Goal: Task Accomplishment & Management: Manage account settings

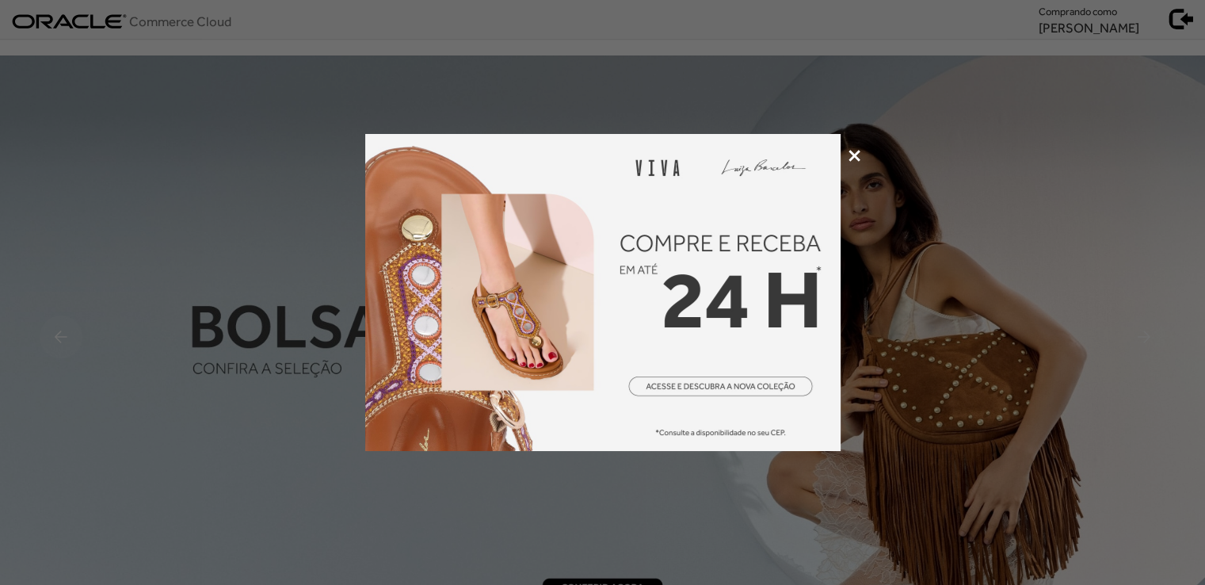
click at [850, 162] on div at bounding box center [602, 292] width 1205 height 585
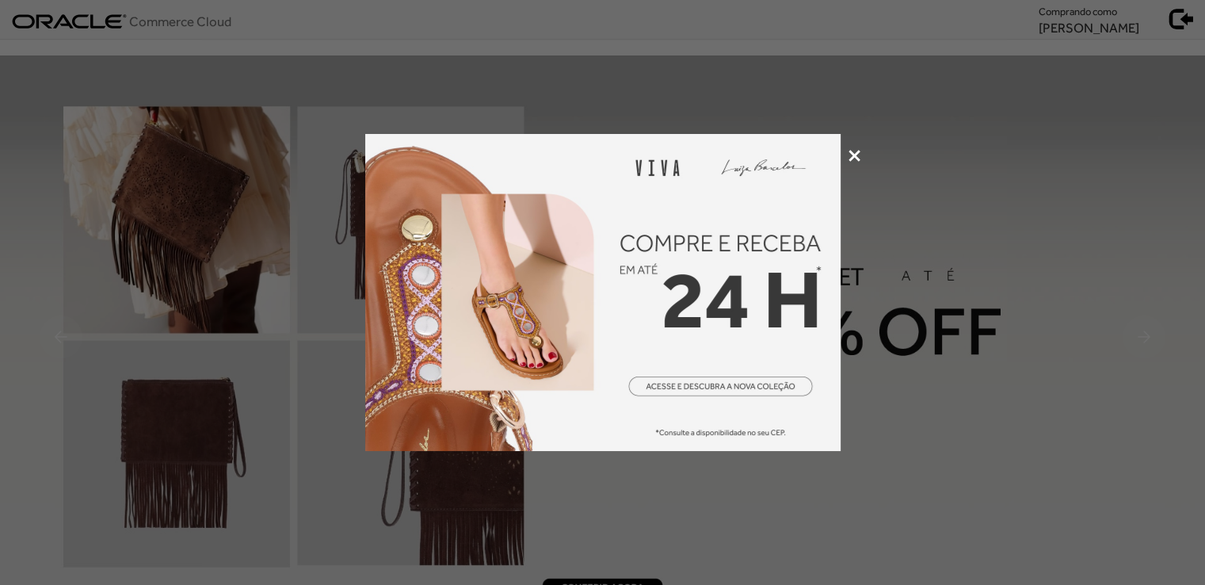
click at [850, 159] on icon at bounding box center [855, 156] width 12 height 12
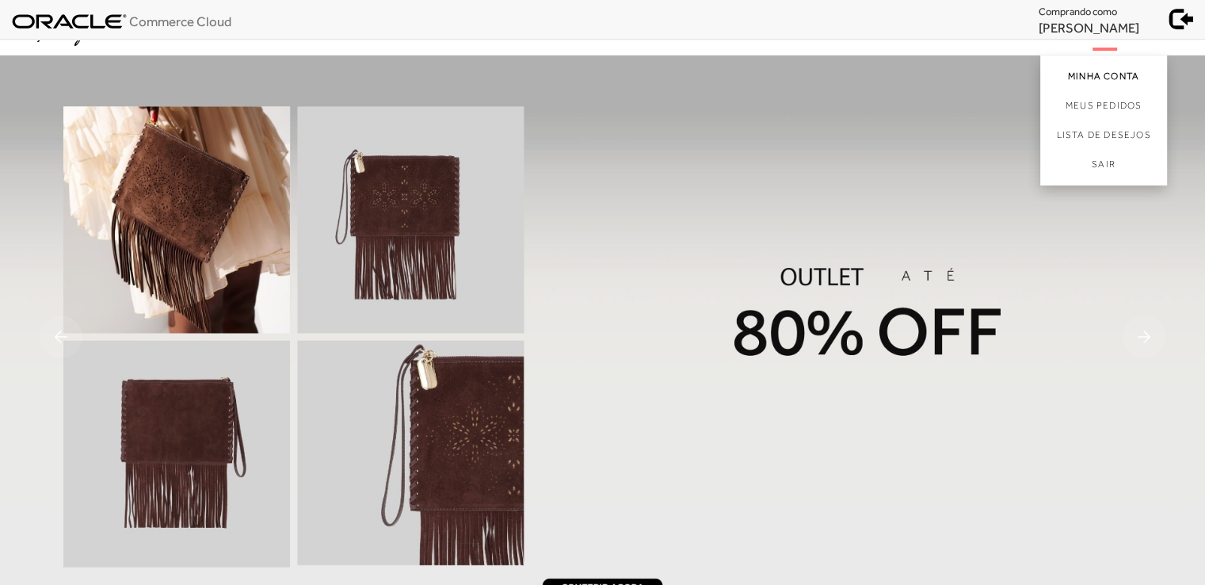
click at [1070, 73] on link "Minha Conta" at bounding box center [1104, 73] width 127 height 36
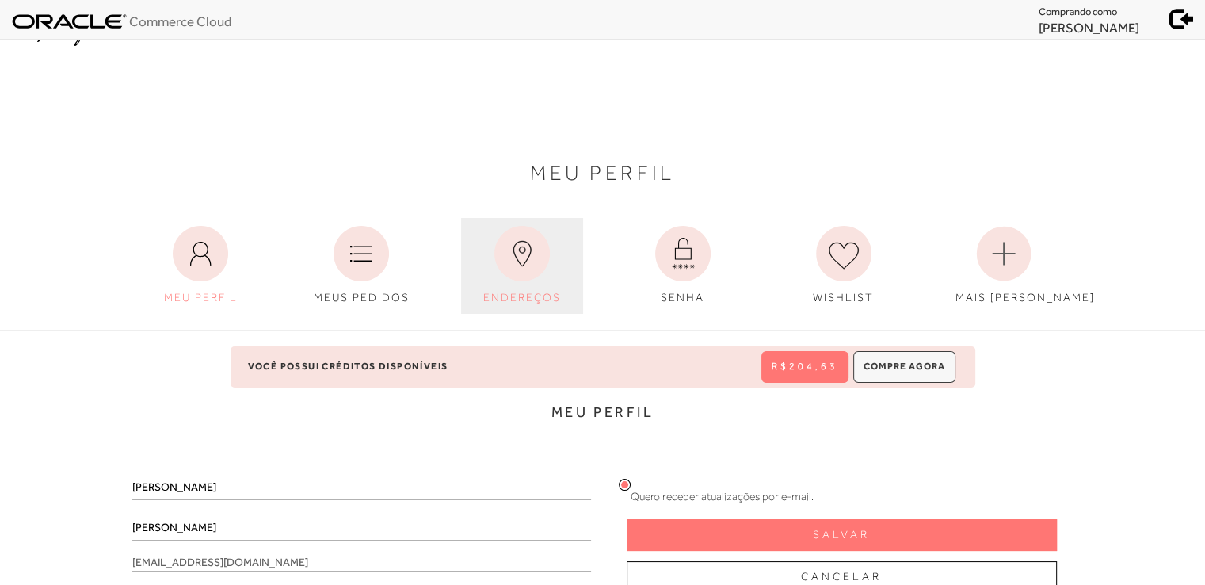
click at [544, 262] on icon at bounding box center [521, 253] width 55 height 55
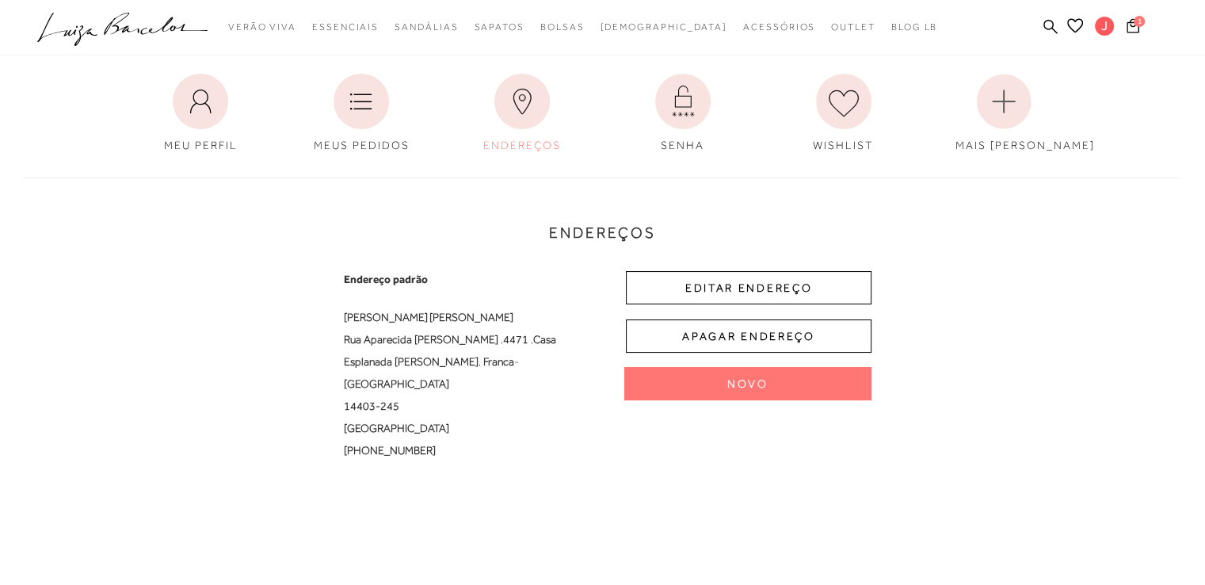
scroll to position [158, 0]
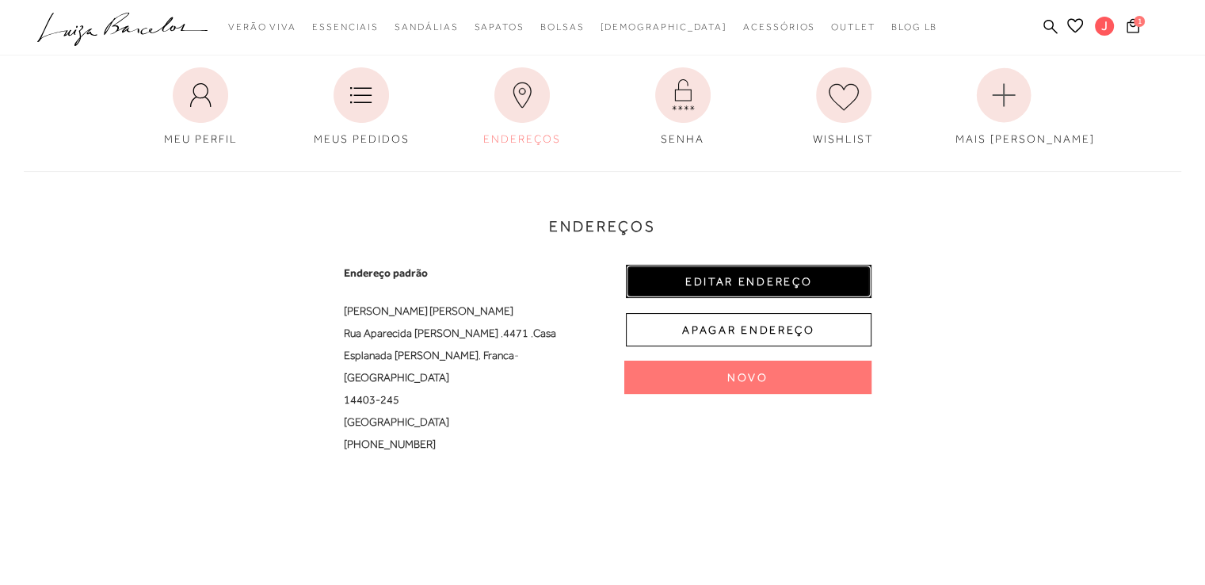
click at [714, 283] on button "EDITAR ENDEREÇO" at bounding box center [749, 281] width 246 height 33
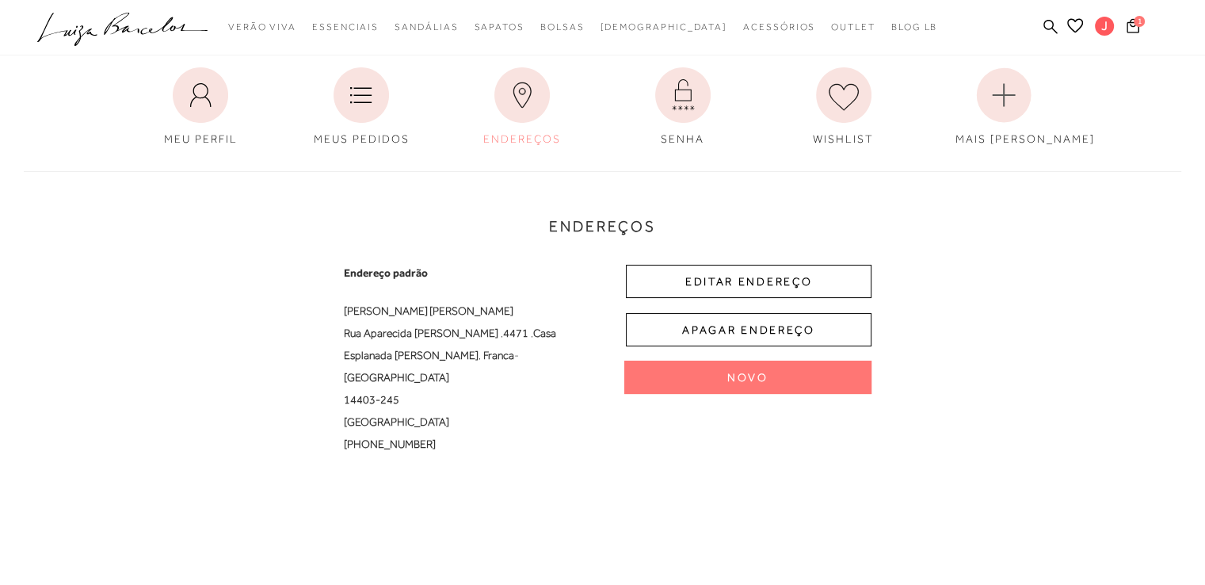
select select "SP"
select select "BR"
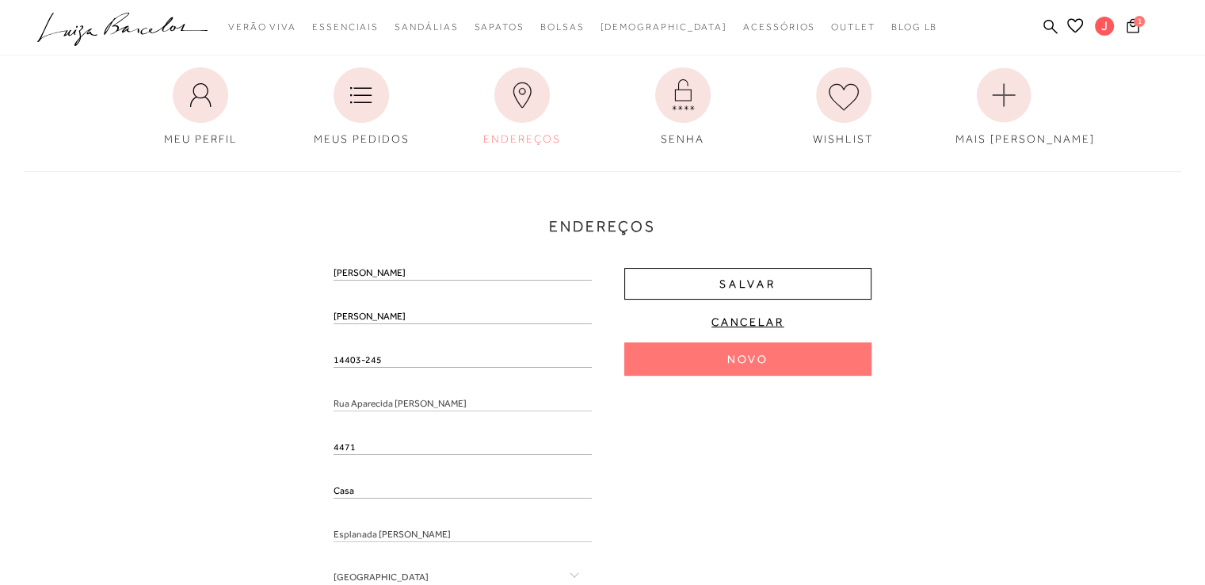
drag, startPoint x: 376, startPoint y: 362, endPoint x: 300, endPoint y: 364, distance: 76.1
click at [300, 364] on div "Endereços Endereço padrão [PERSON_NAME] Rua Aparecida [PERSON_NAME] , 4471 , Ca…" at bounding box center [603, 450] width 1182 height 590
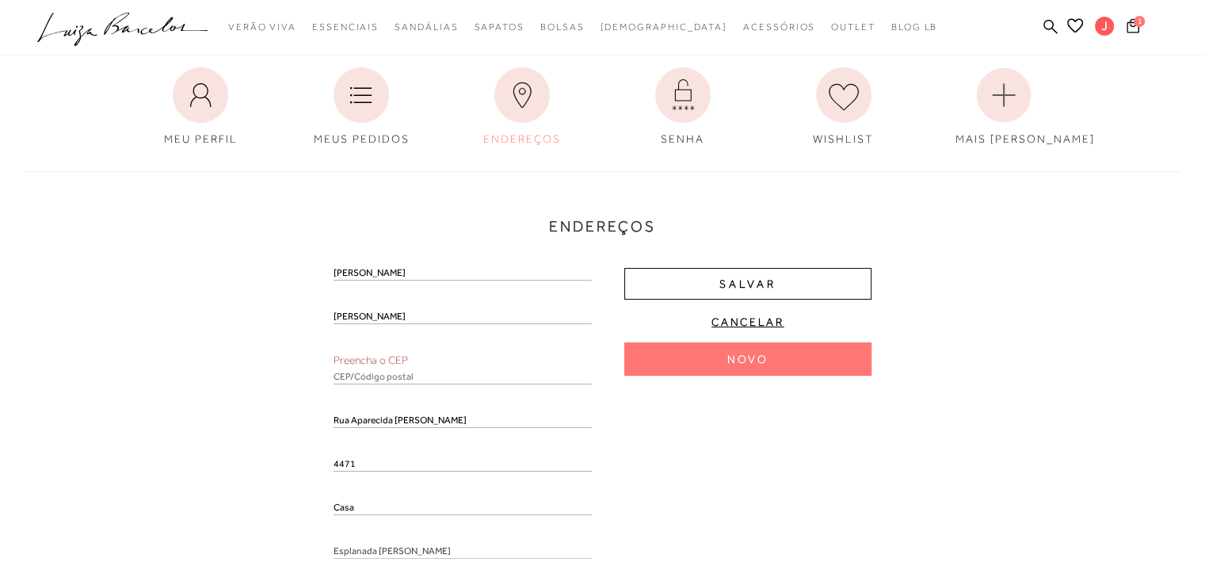
click at [362, 388] on div "Preencha o CEP" at bounding box center [463, 374] width 258 height 44
click at [362, 379] on input "text" at bounding box center [463, 376] width 258 height 16
paste input "14403-245"
type input "14403-245"
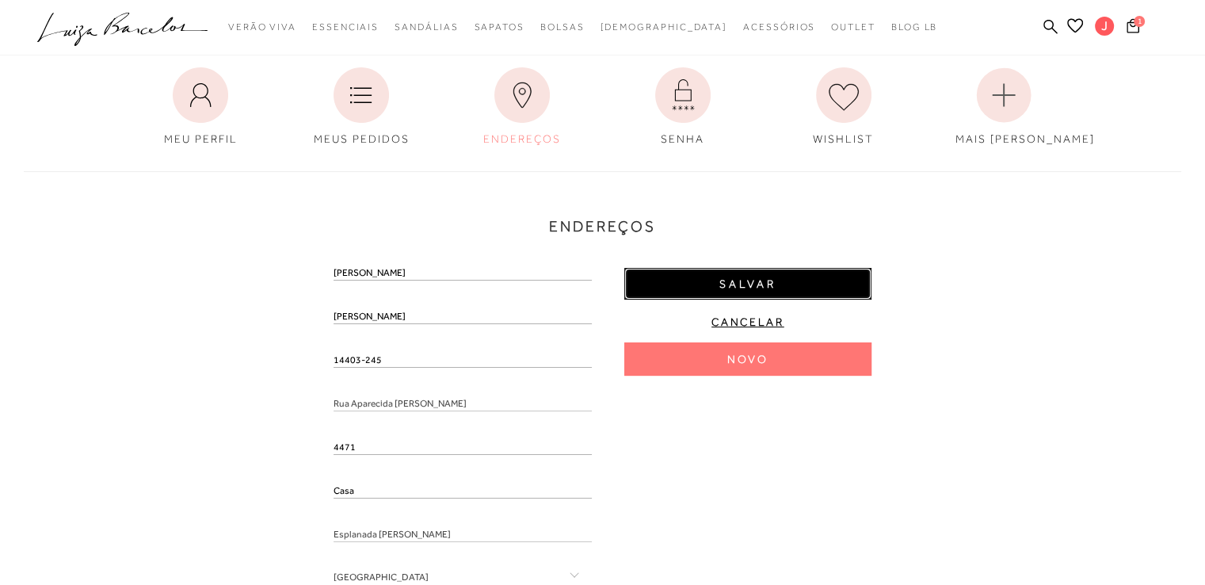
click at [762, 283] on span "Salvar" at bounding box center [748, 284] width 57 height 15
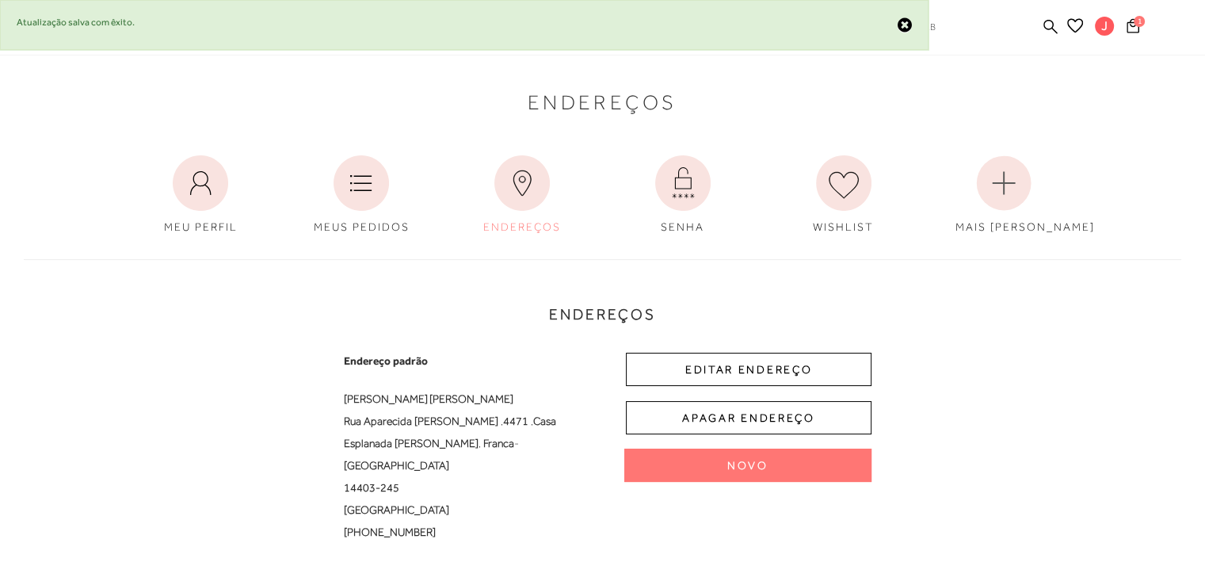
scroll to position [0, 0]
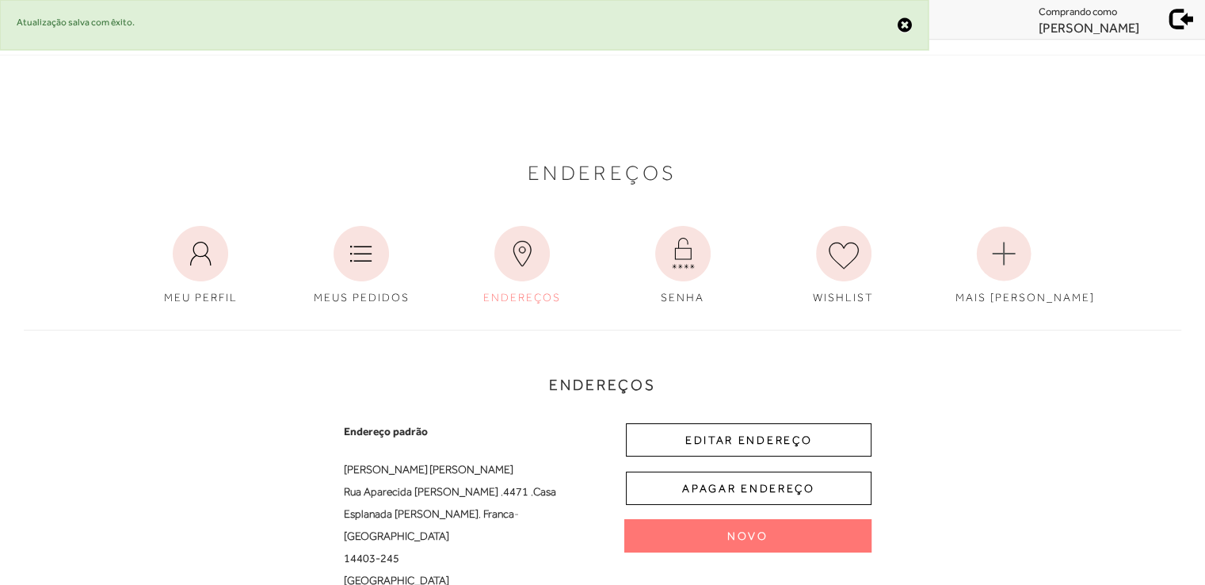
click at [1178, 26] on span at bounding box center [1182, 17] width 22 height 22
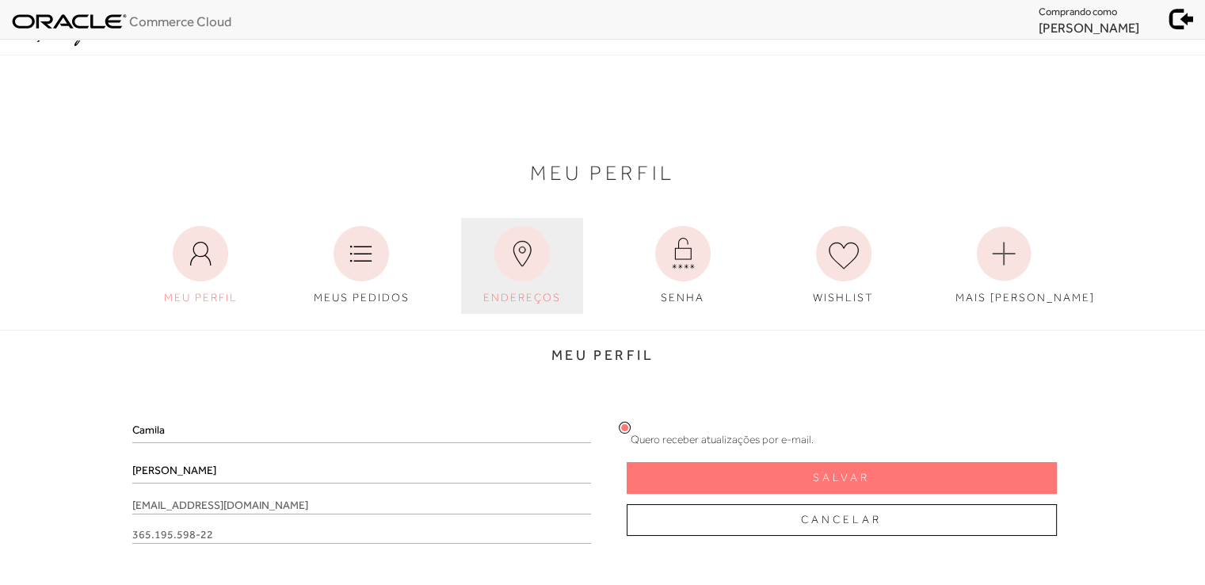
click at [500, 291] on span "ENDEREÇOS" at bounding box center [522, 297] width 78 height 13
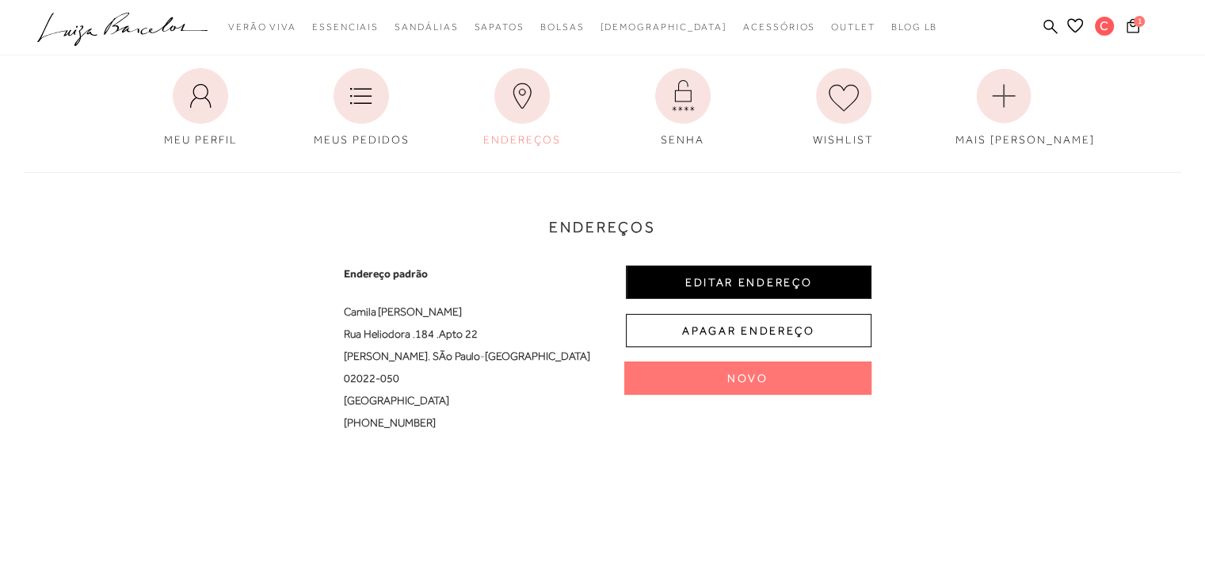
scroll to position [158, 0]
click at [712, 281] on button "EDITAR ENDEREÇO" at bounding box center [749, 281] width 246 height 33
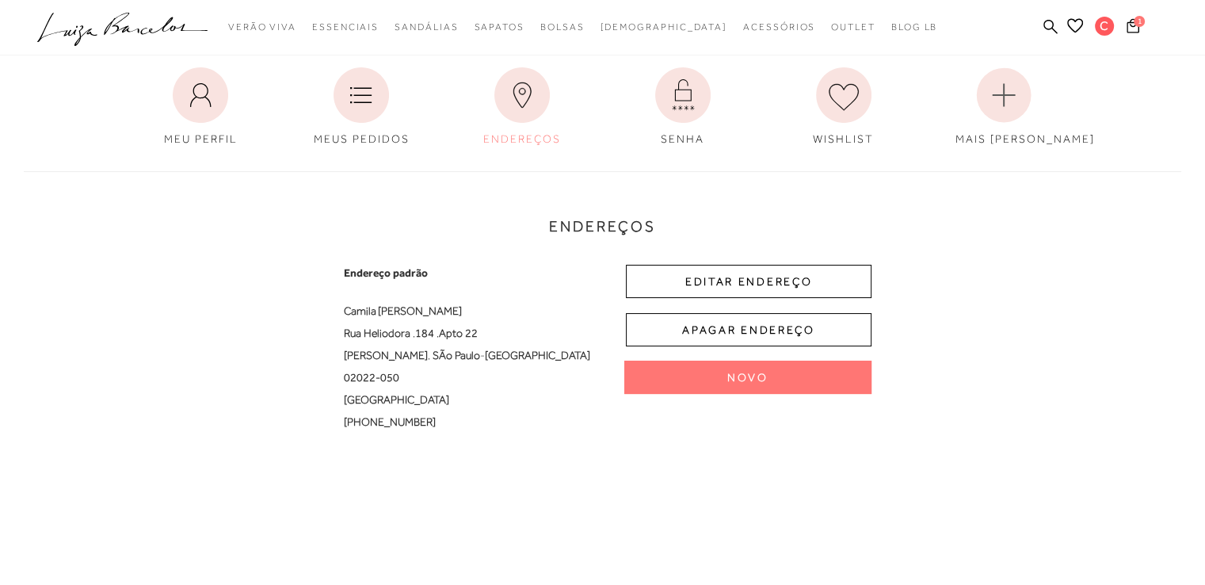
select select "SP"
select select "BR"
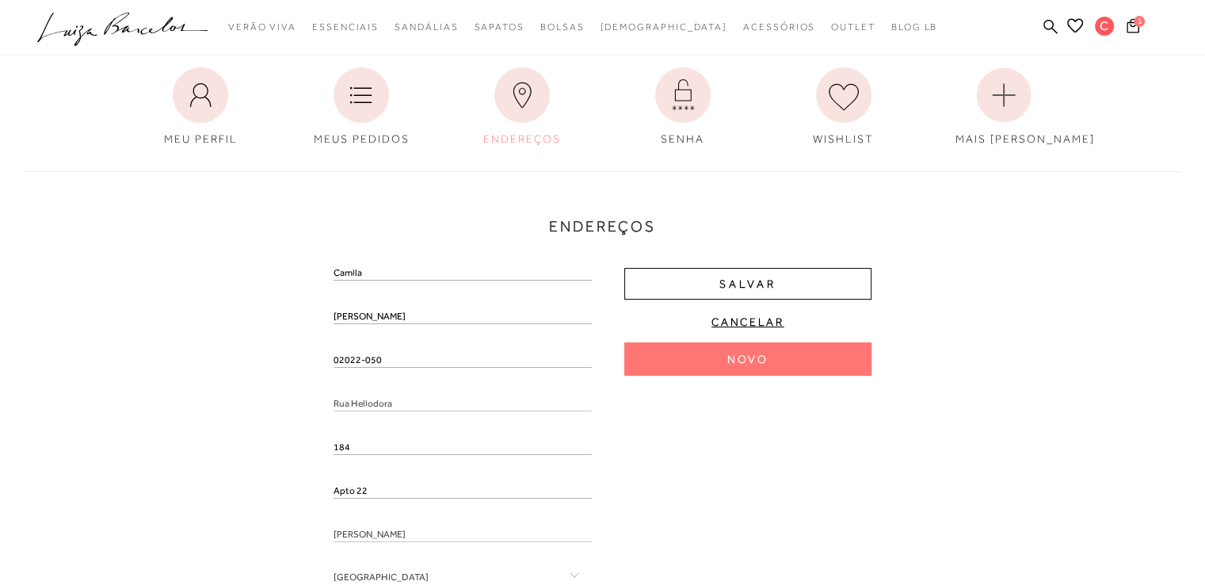
drag, startPoint x: 392, startPoint y: 356, endPoint x: 216, endPoint y: 334, distance: 177.2
click at [216, 334] on div "Endereços Endereço padrão Camila Ramiro Rua Heliodora , 184 , Apto 22 Santana ,…" at bounding box center [603, 450] width 1182 height 590
click at [377, 380] on input "text" at bounding box center [463, 376] width 258 height 16
paste input "02022-050"
type input "02022-050"
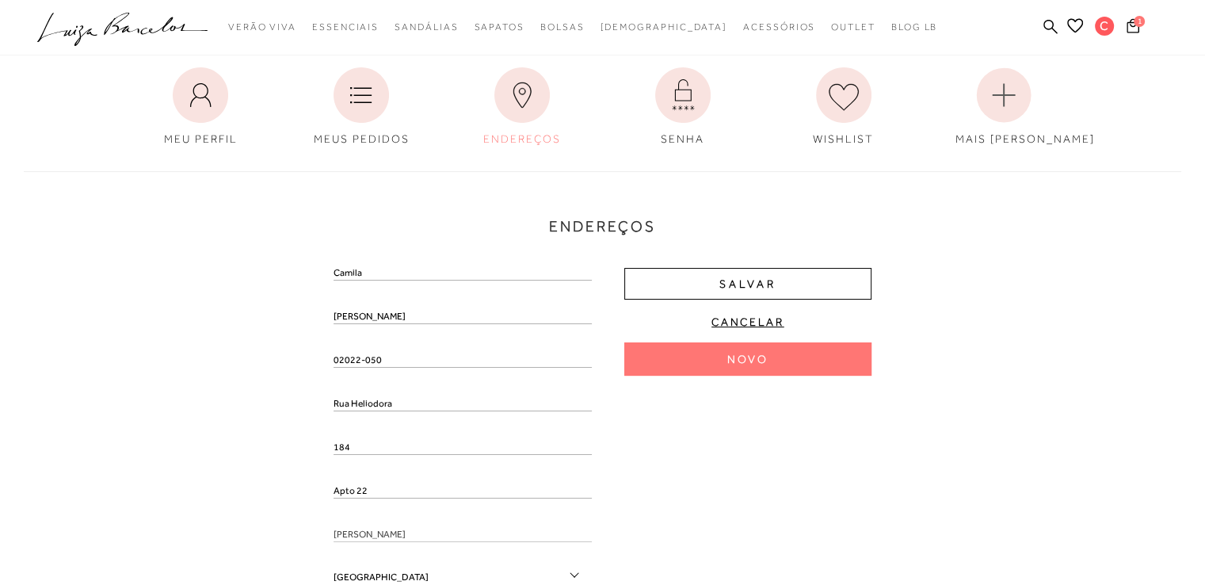
type input "[GEOGRAPHIC_DATA]"
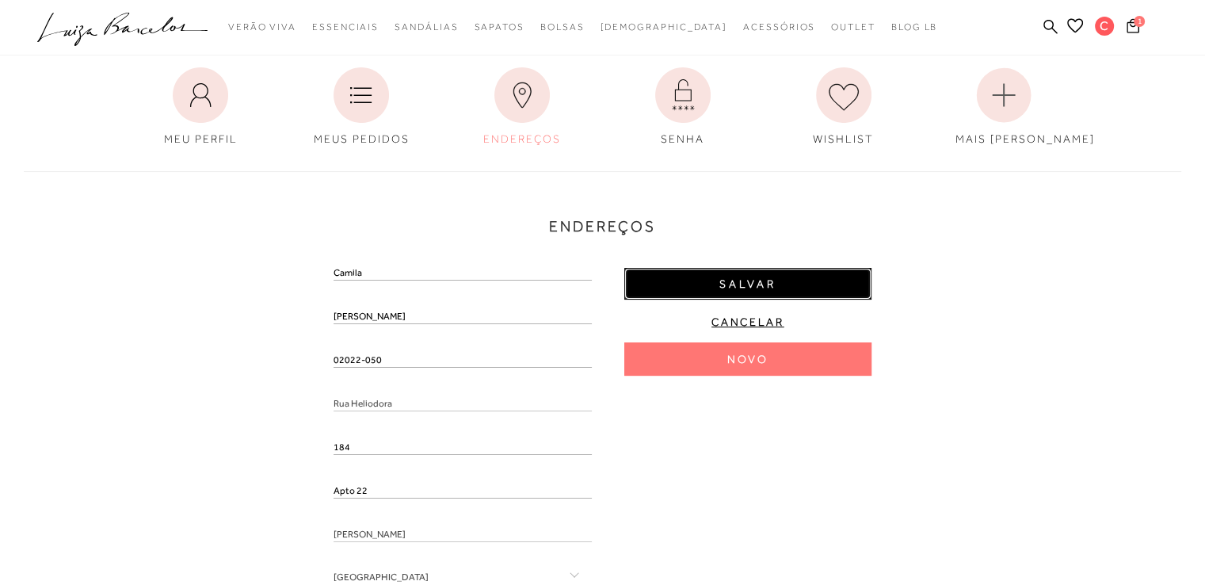
click at [750, 295] on button "Salvar" at bounding box center [747, 284] width 247 height 32
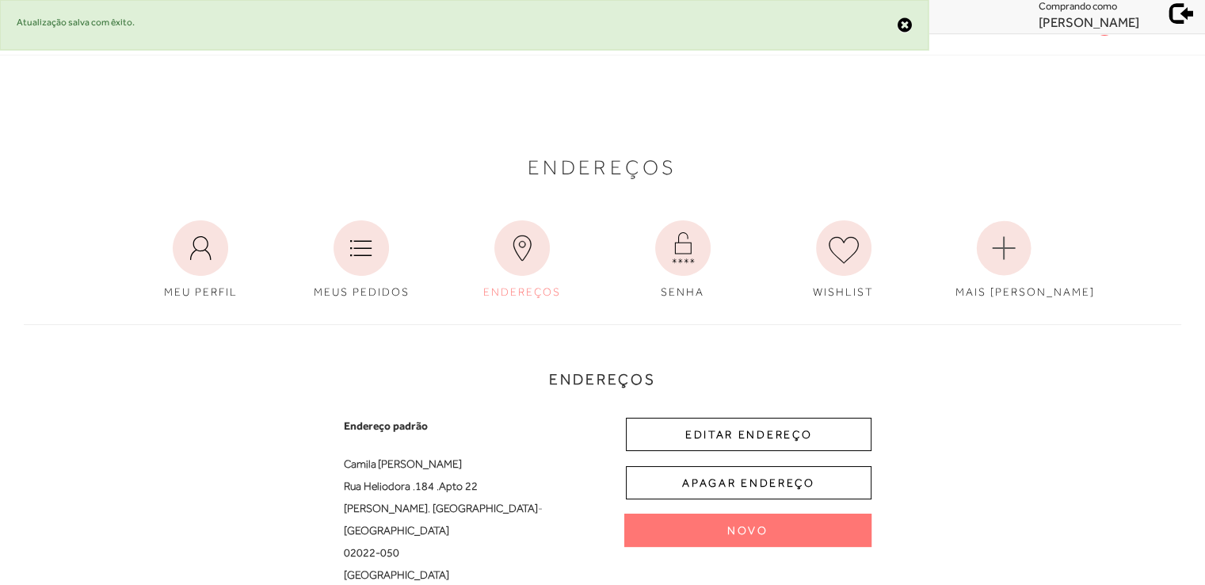
scroll to position [0, 0]
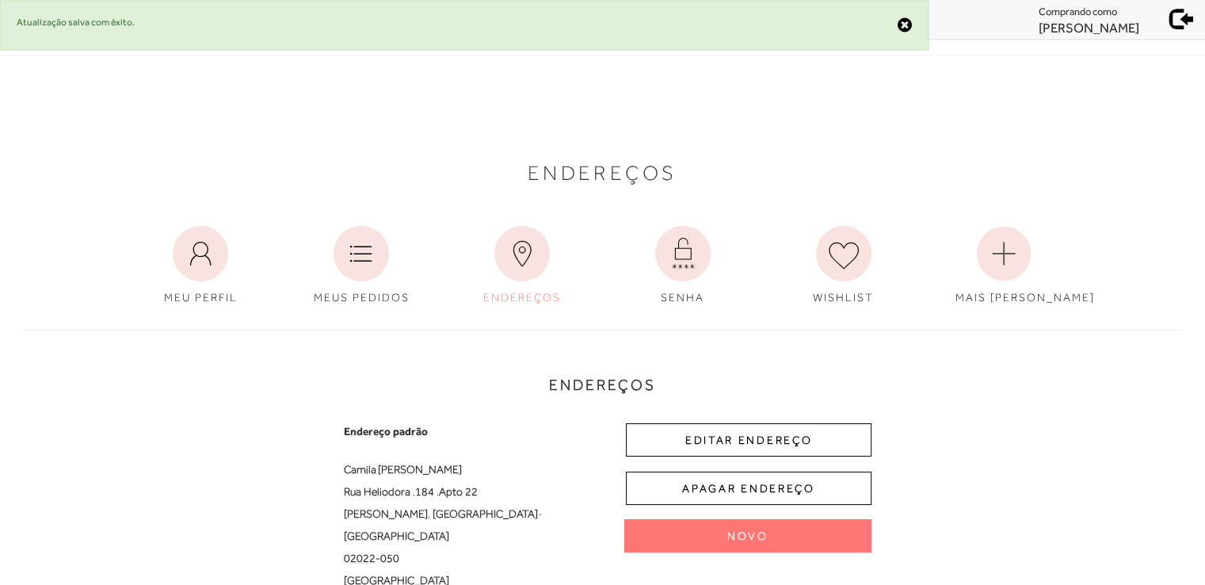
click at [1184, 15] on span at bounding box center [1182, 17] width 22 height 22
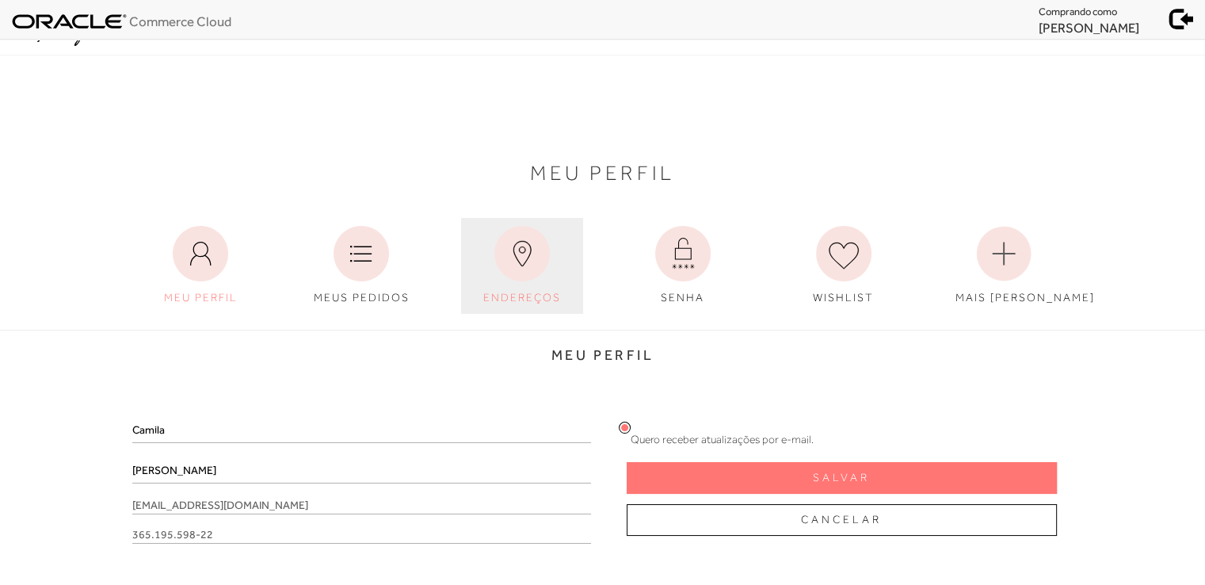
click at [518, 299] on span "ENDEREÇOS" at bounding box center [522, 297] width 78 height 13
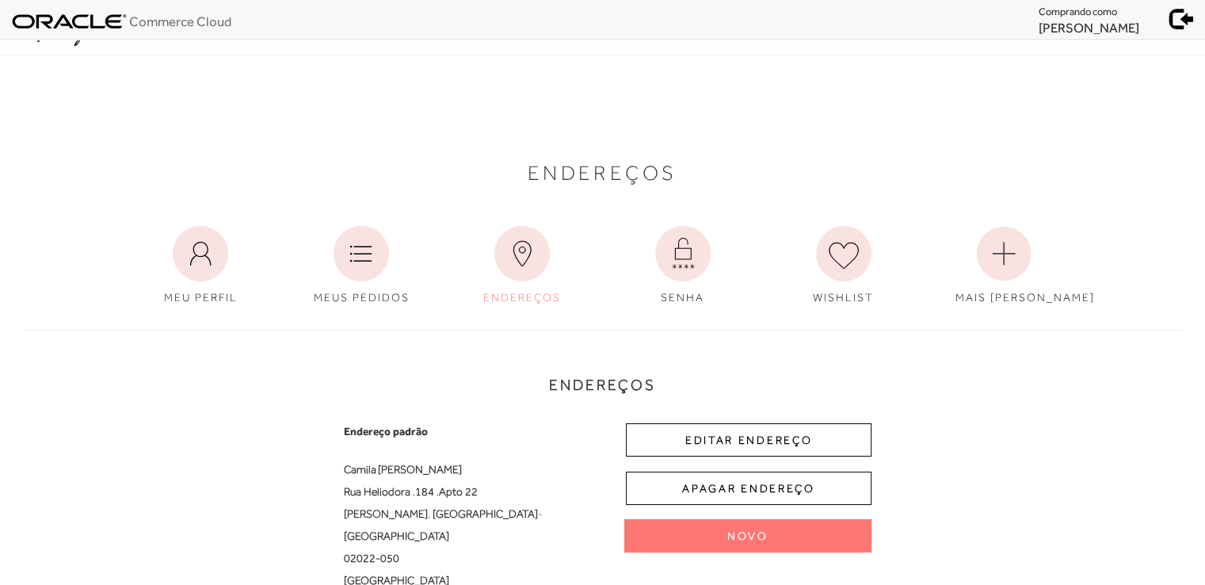
click at [1186, 11] on span at bounding box center [1182, 17] width 22 height 22
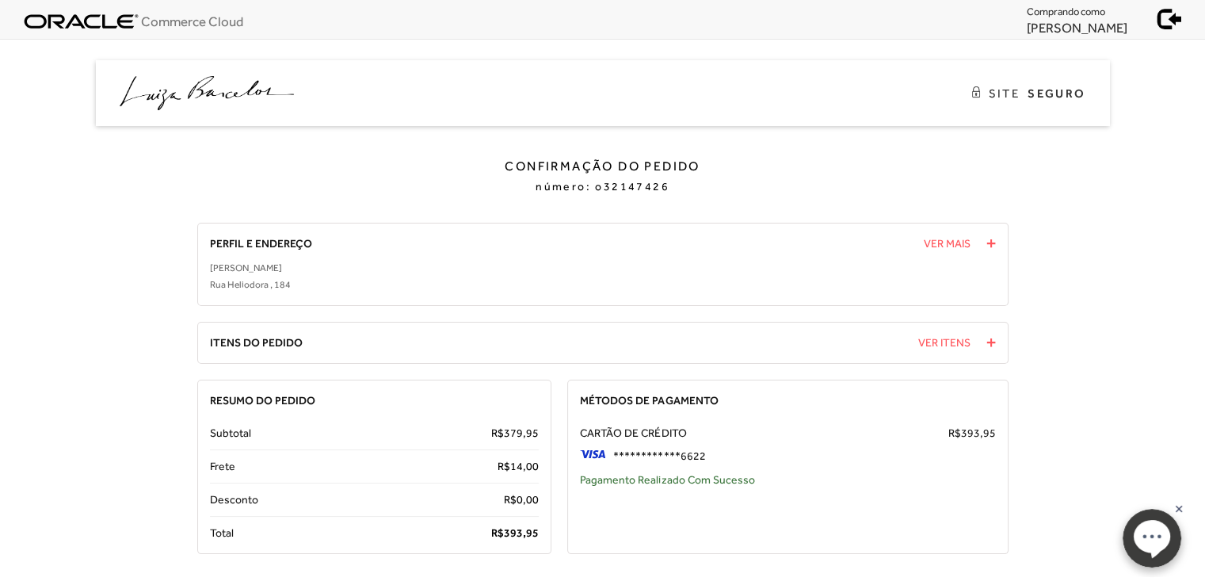
click at [621, 192] on span "o32147426" at bounding box center [632, 186] width 74 height 13
copy span "o32147426"
click at [514, 530] on span "393," at bounding box center [515, 532] width 22 height 13
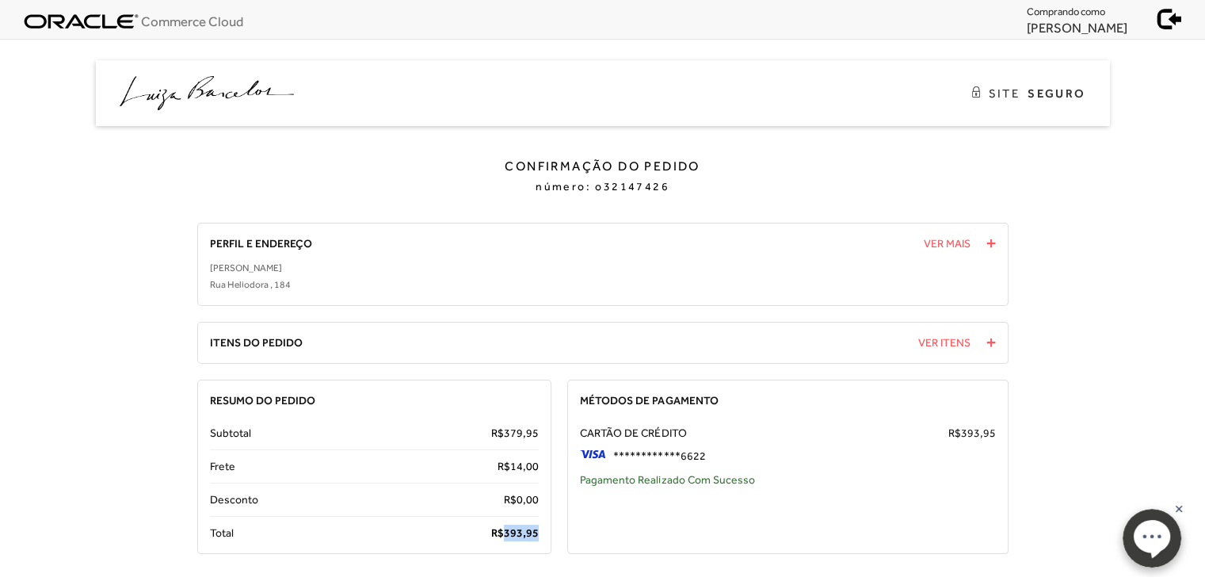
click at [514, 530] on span "393," at bounding box center [515, 532] width 22 height 13
copy span "393, 95"
